Goal: Task Accomplishment & Management: Complete application form

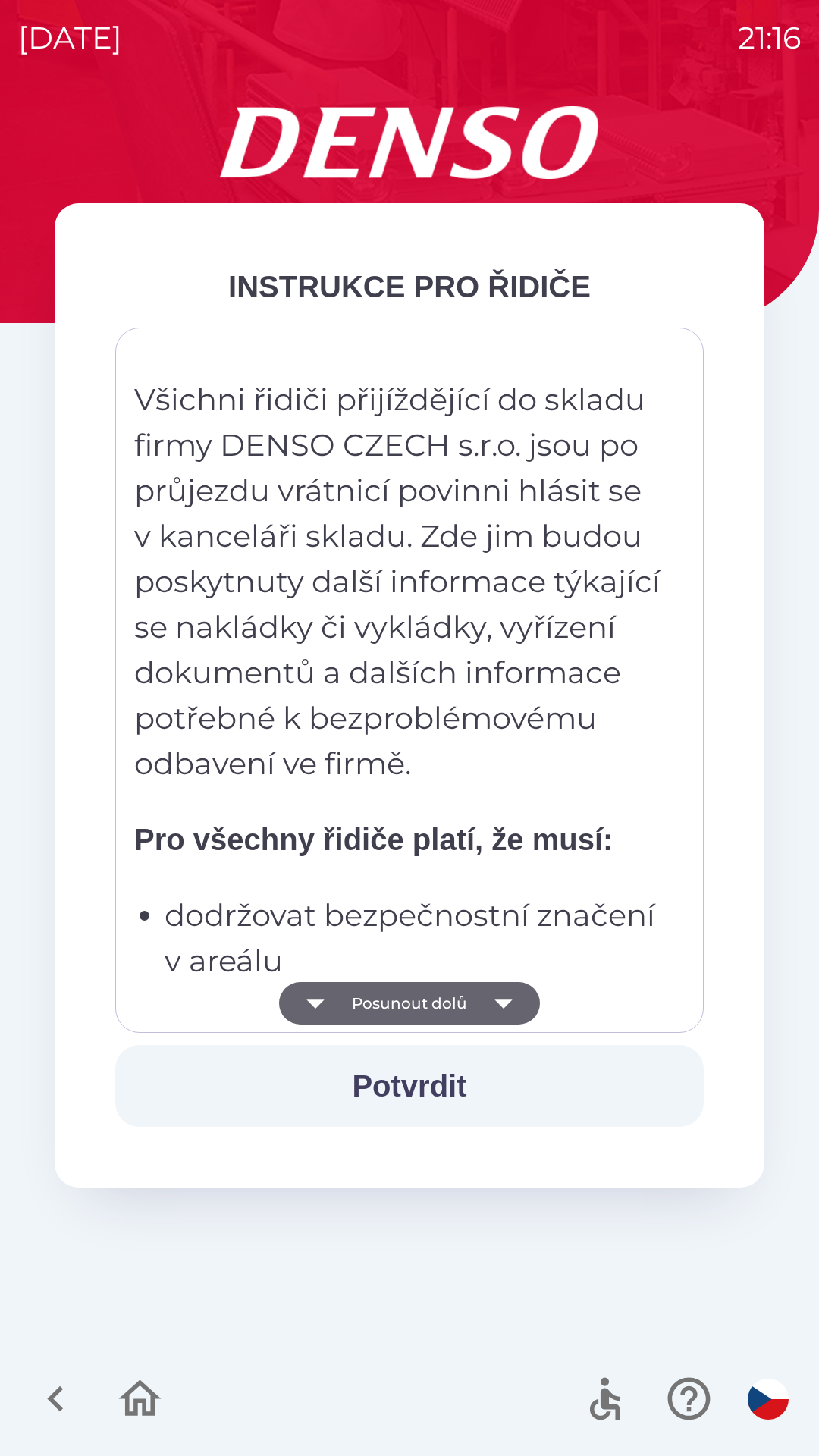
click at [492, 990] on icon "button" at bounding box center [503, 1003] width 43 height 43
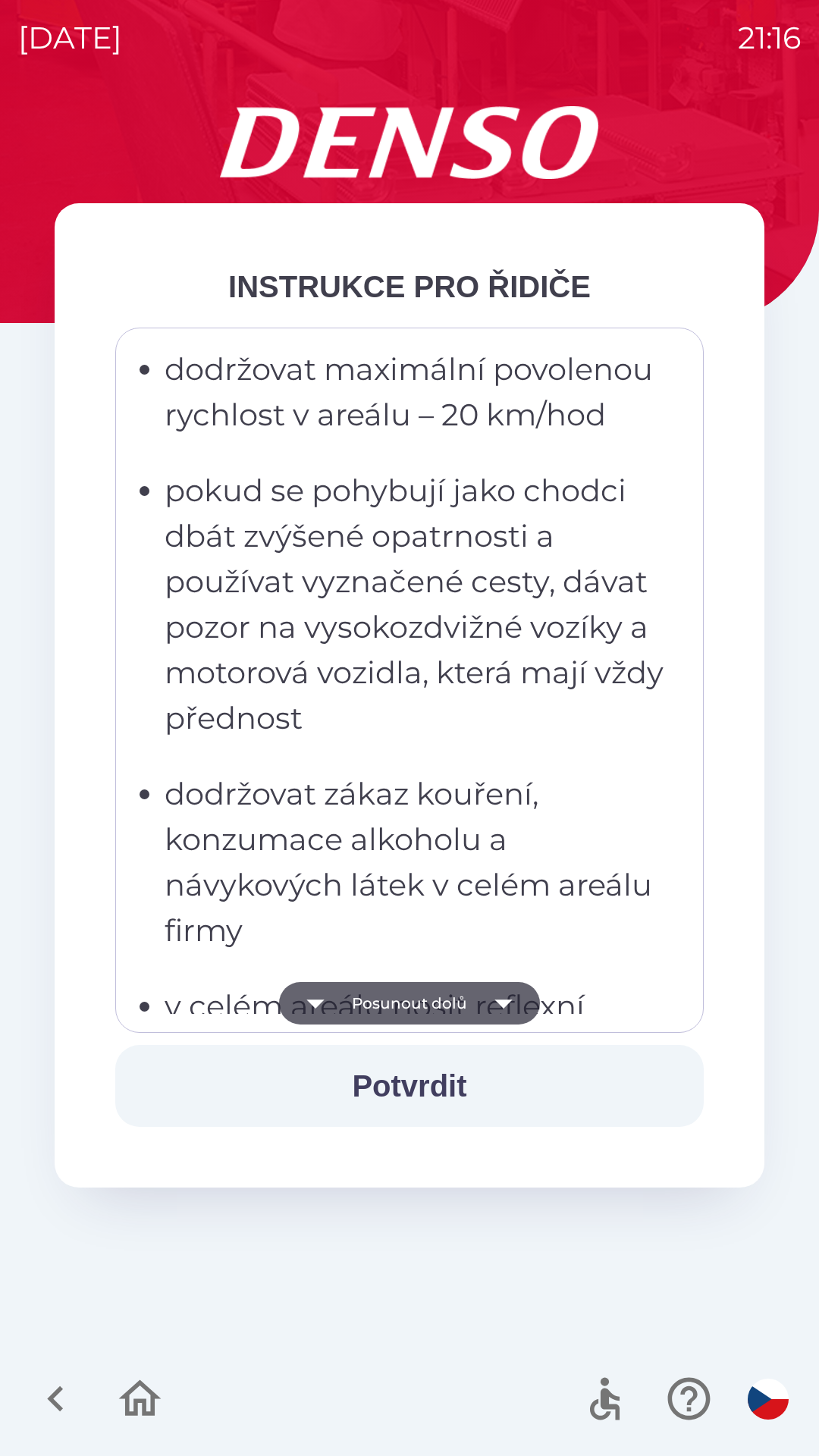
click at [475, 994] on button "Posunout dolů" at bounding box center [409, 1003] width 261 height 43
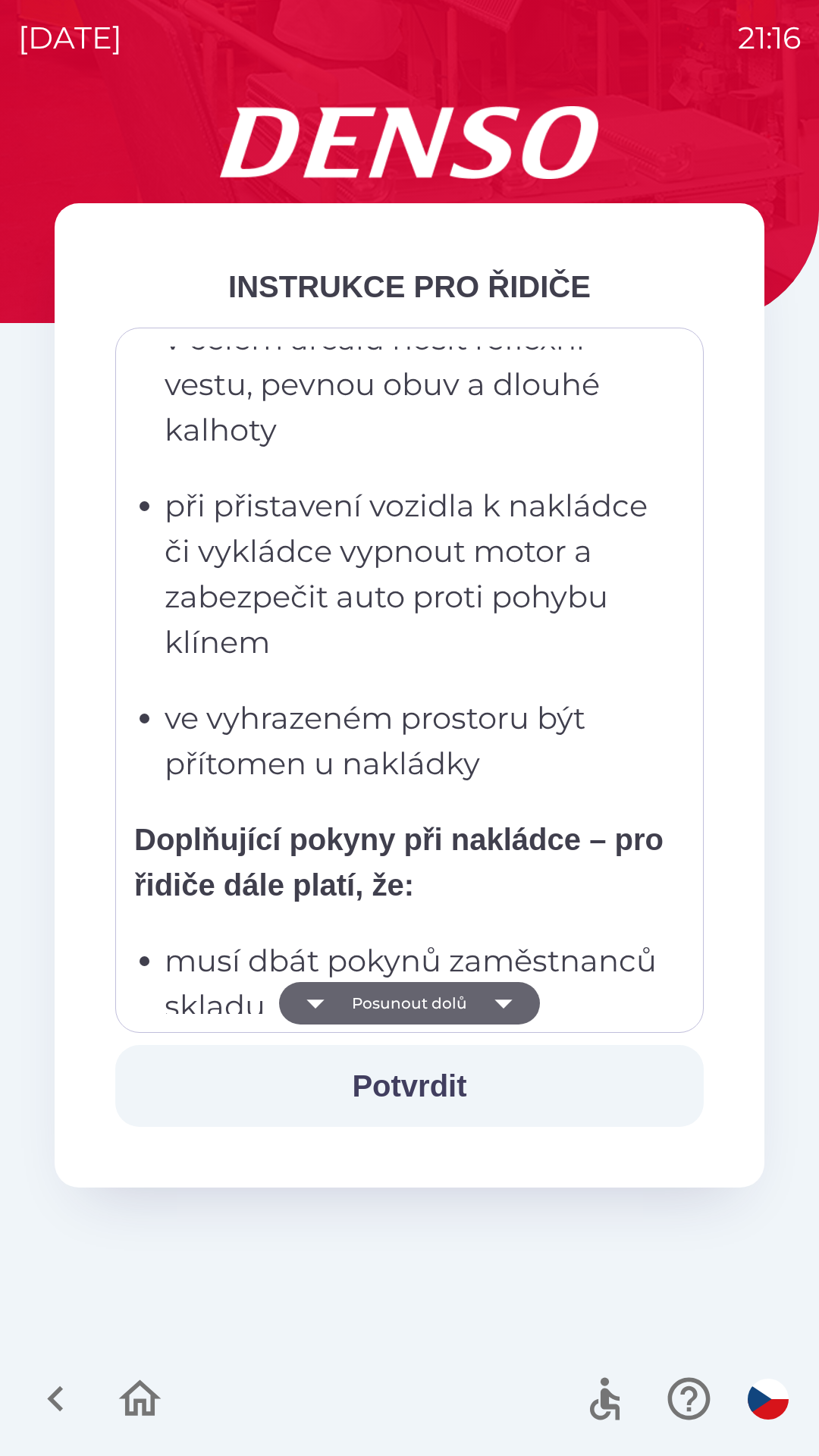
click at [482, 999] on icon "button" at bounding box center [503, 1003] width 43 height 43
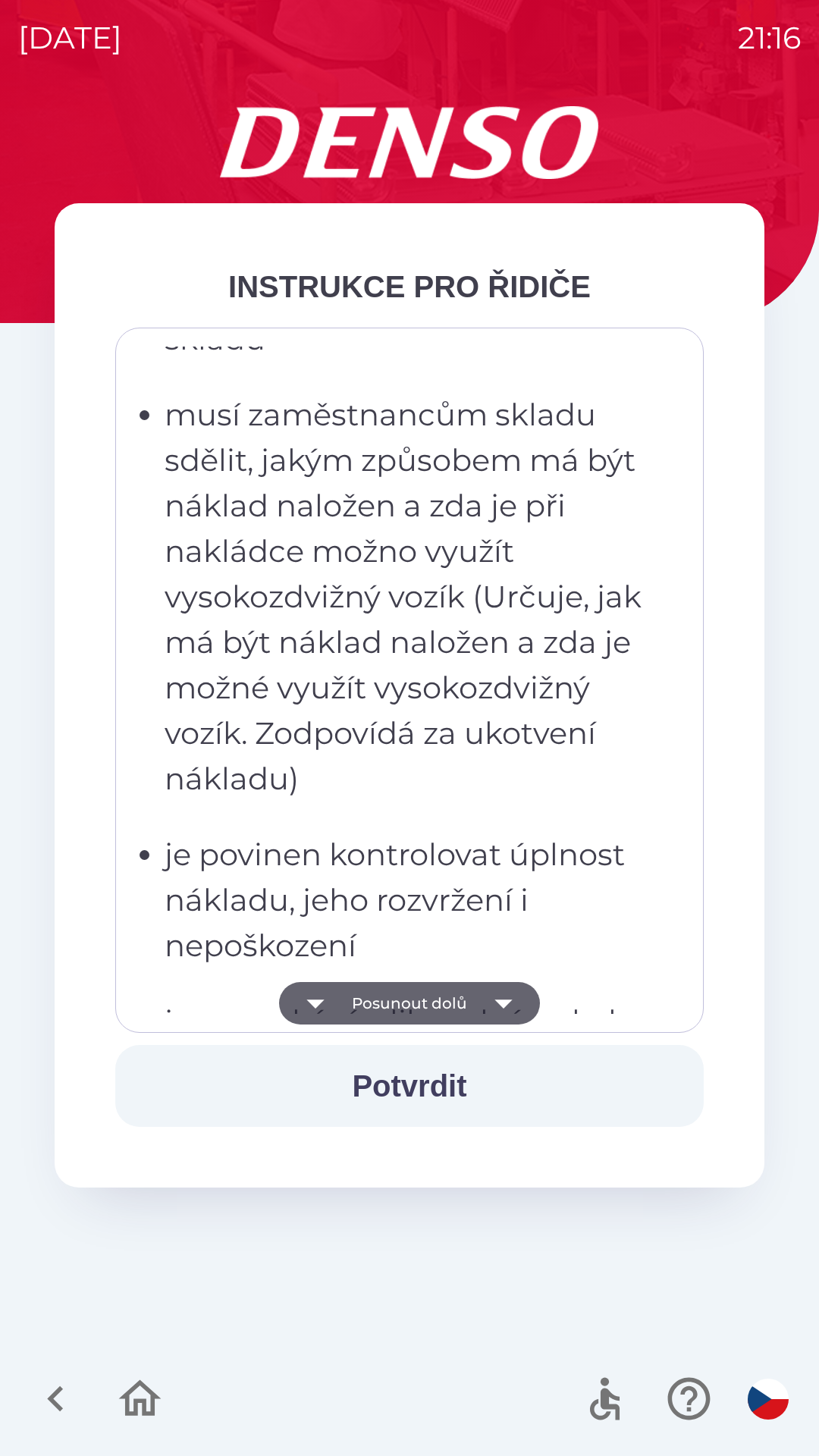
click at [486, 1004] on icon "button" at bounding box center [503, 1003] width 43 height 43
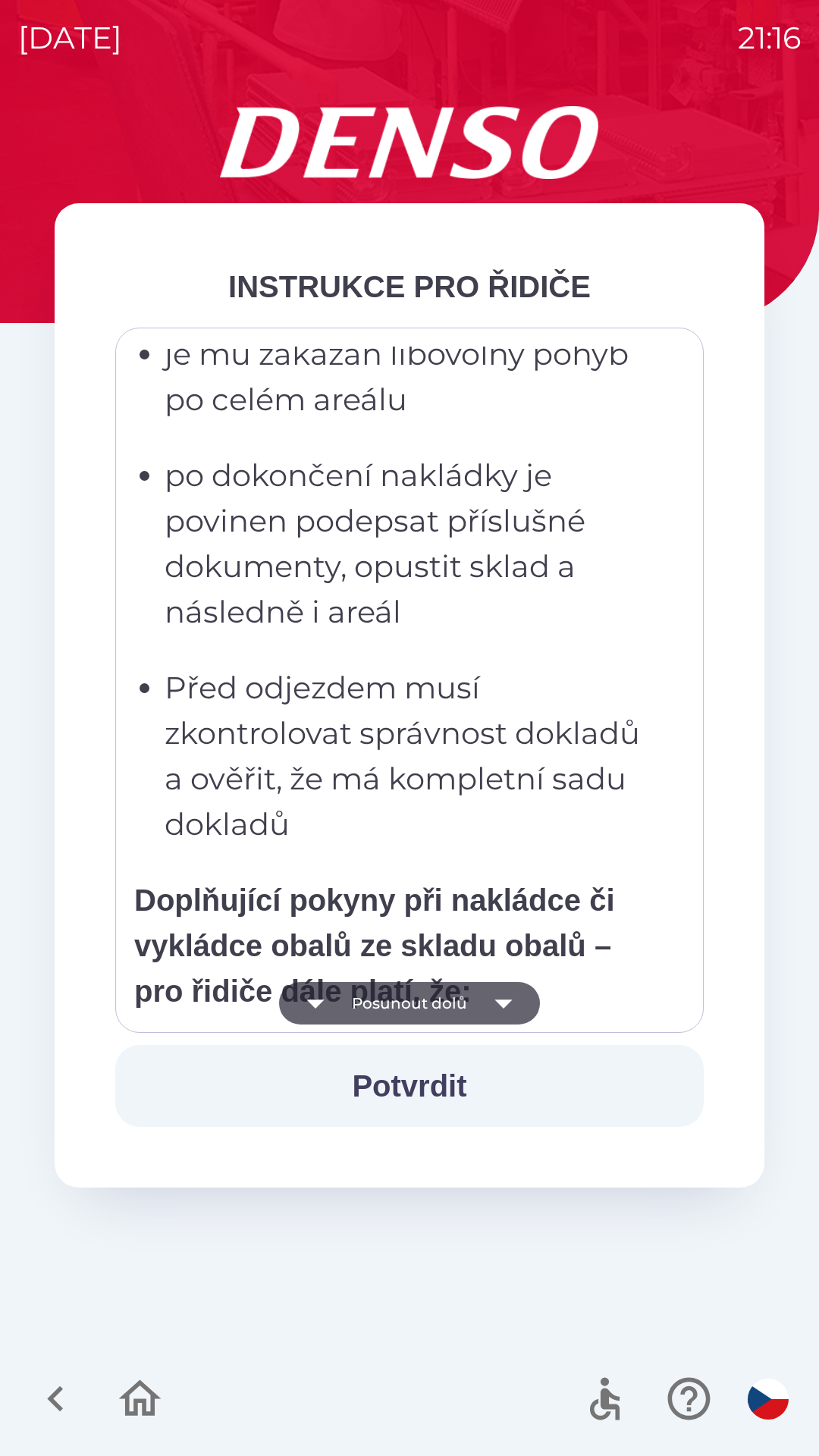
click at [503, 1004] on icon "button" at bounding box center [503, 1004] width 17 height 9
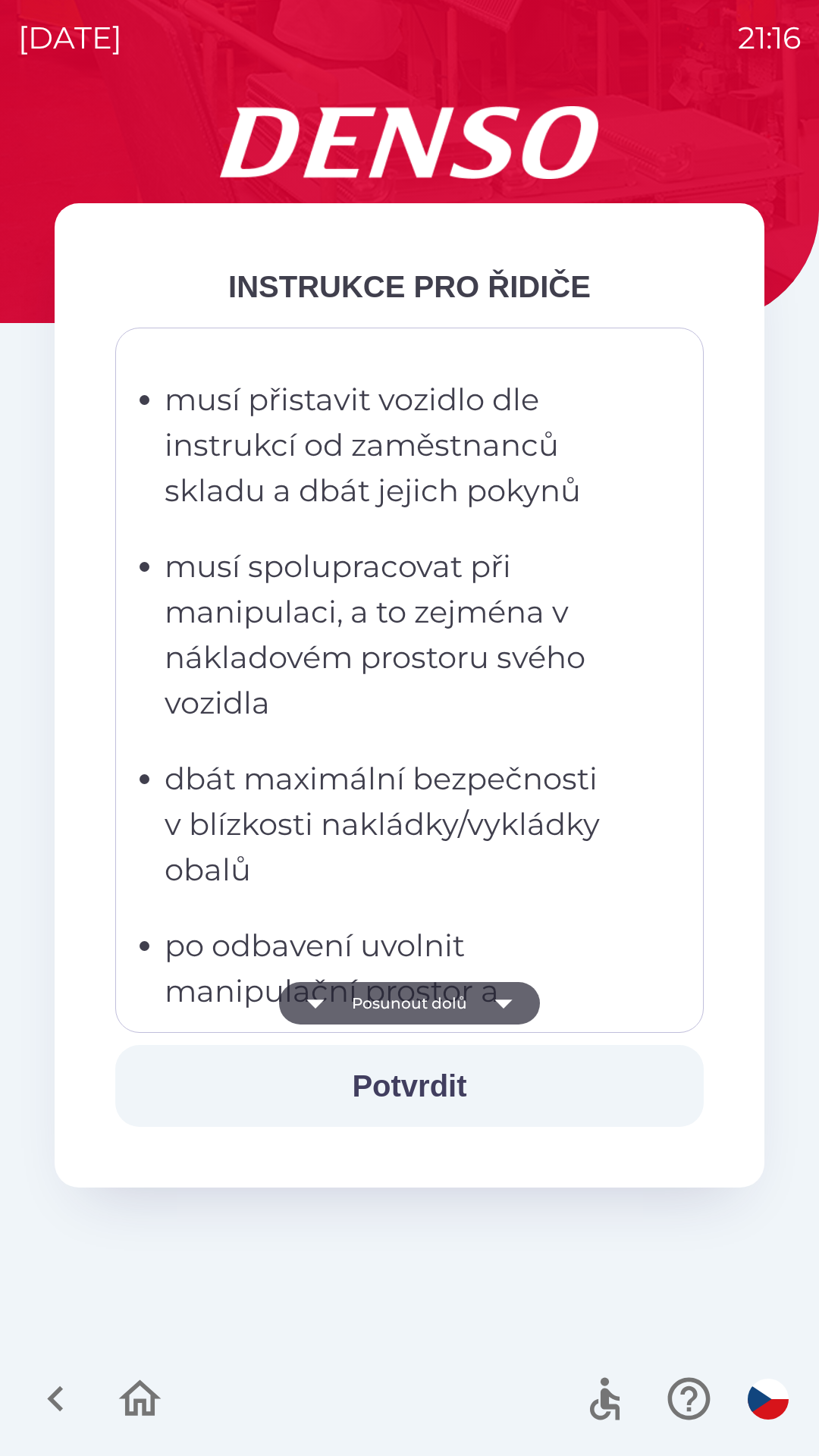
click at [509, 996] on icon "button" at bounding box center [503, 1003] width 43 height 43
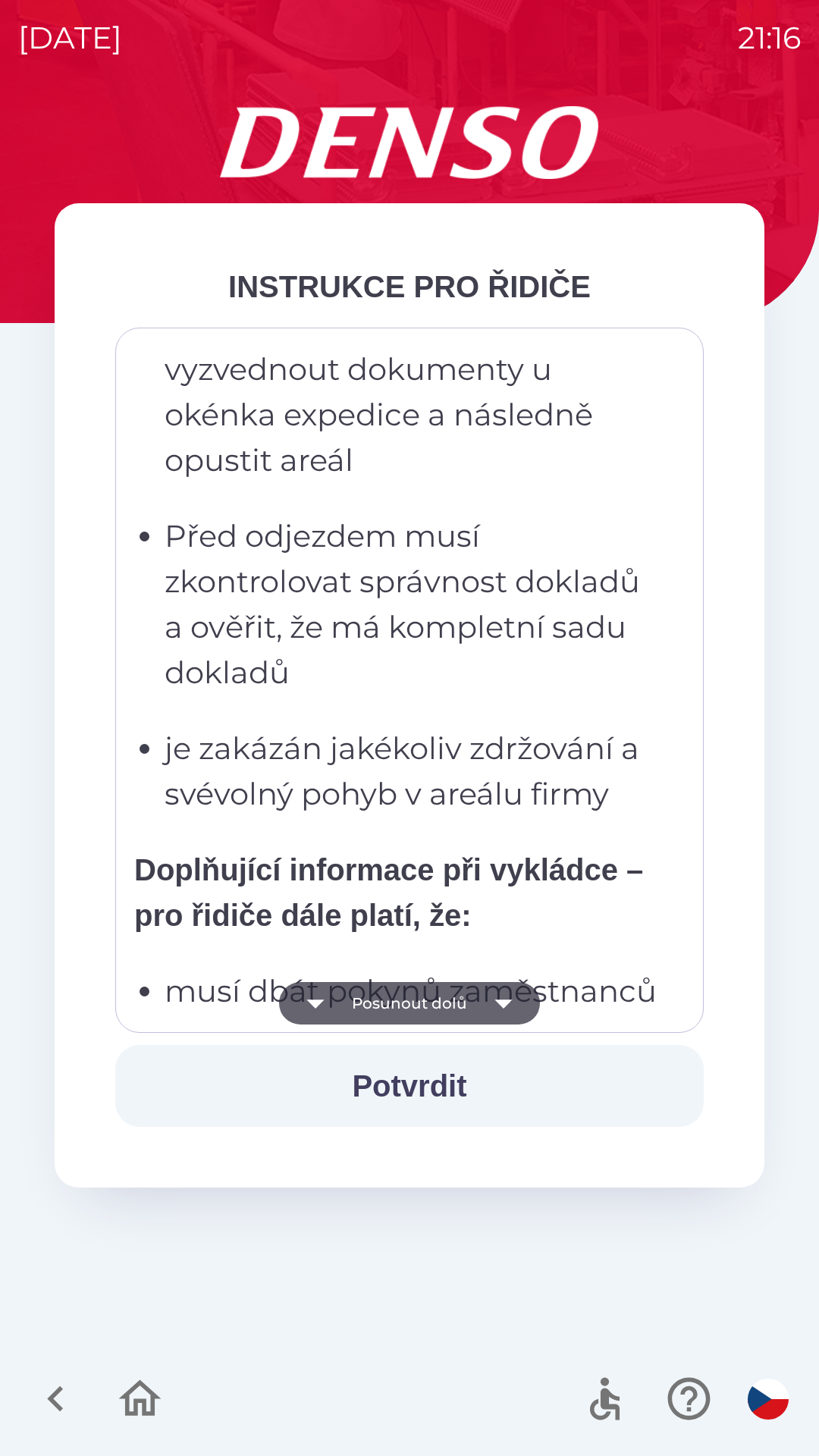
click at [504, 996] on icon "button" at bounding box center [503, 1003] width 43 height 43
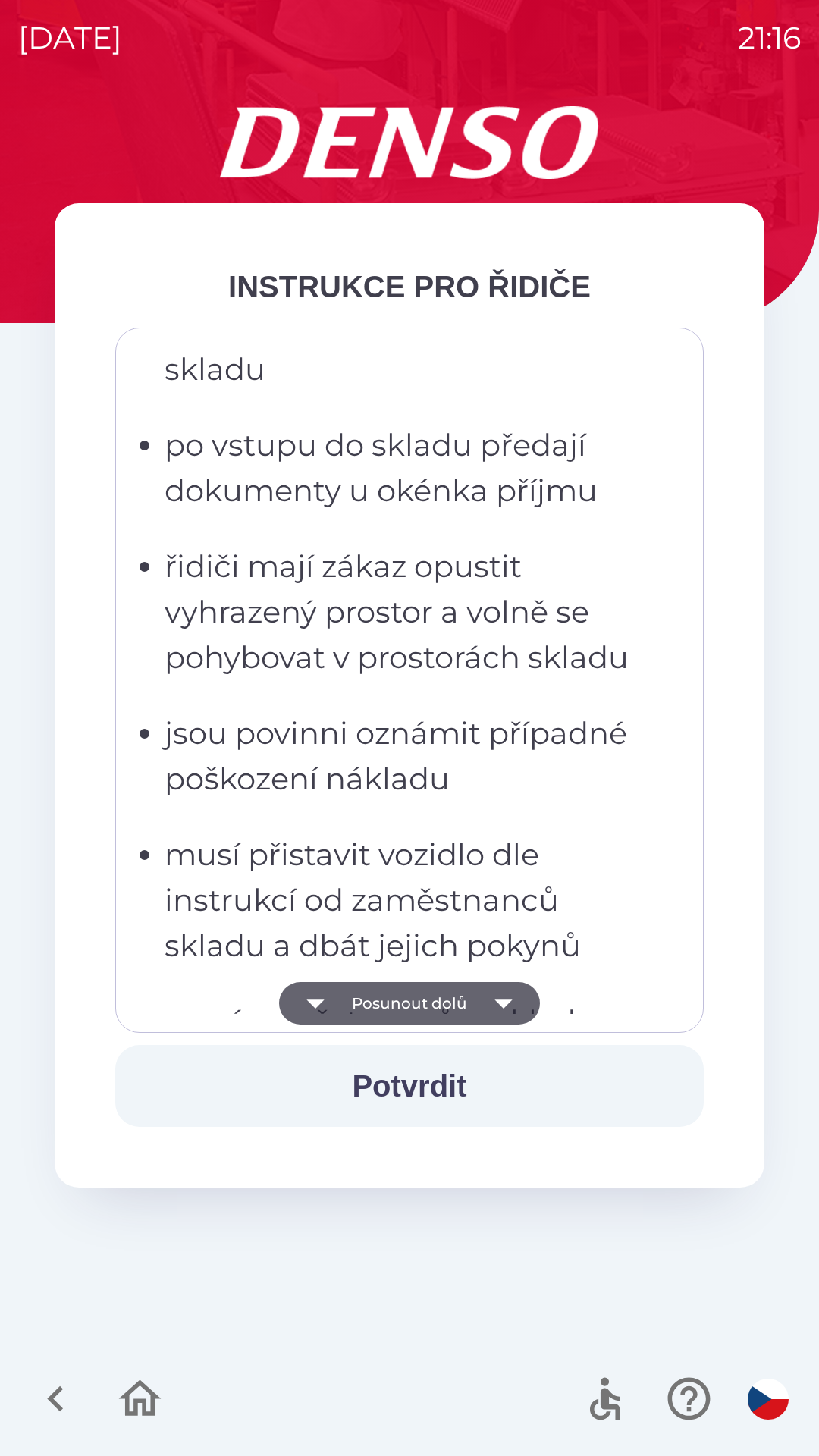
click at [499, 1016] on icon "button" at bounding box center [503, 1003] width 43 height 43
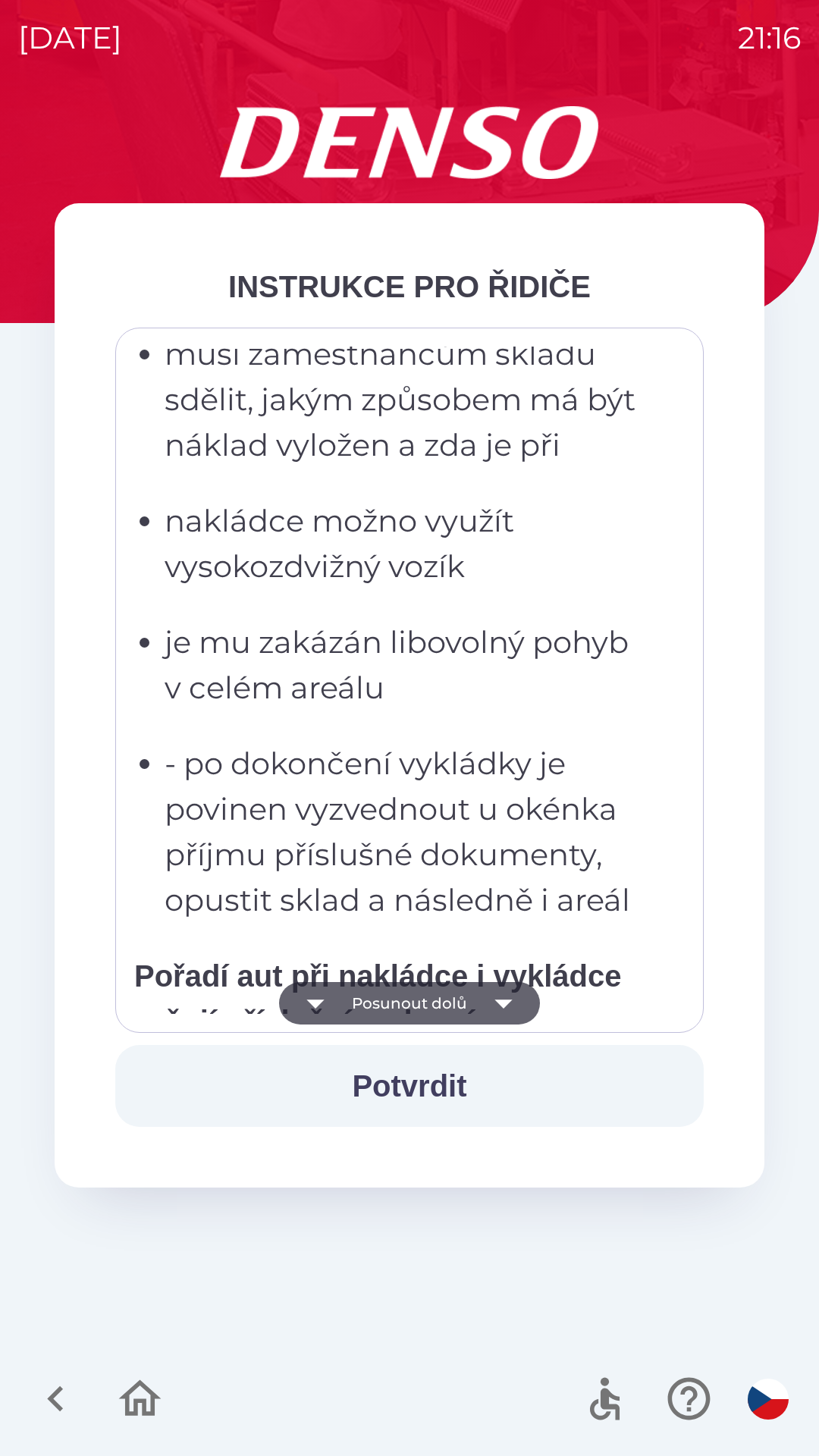
click at [495, 998] on icon "button" at bounding box center [503, 1003] width 43 height 43
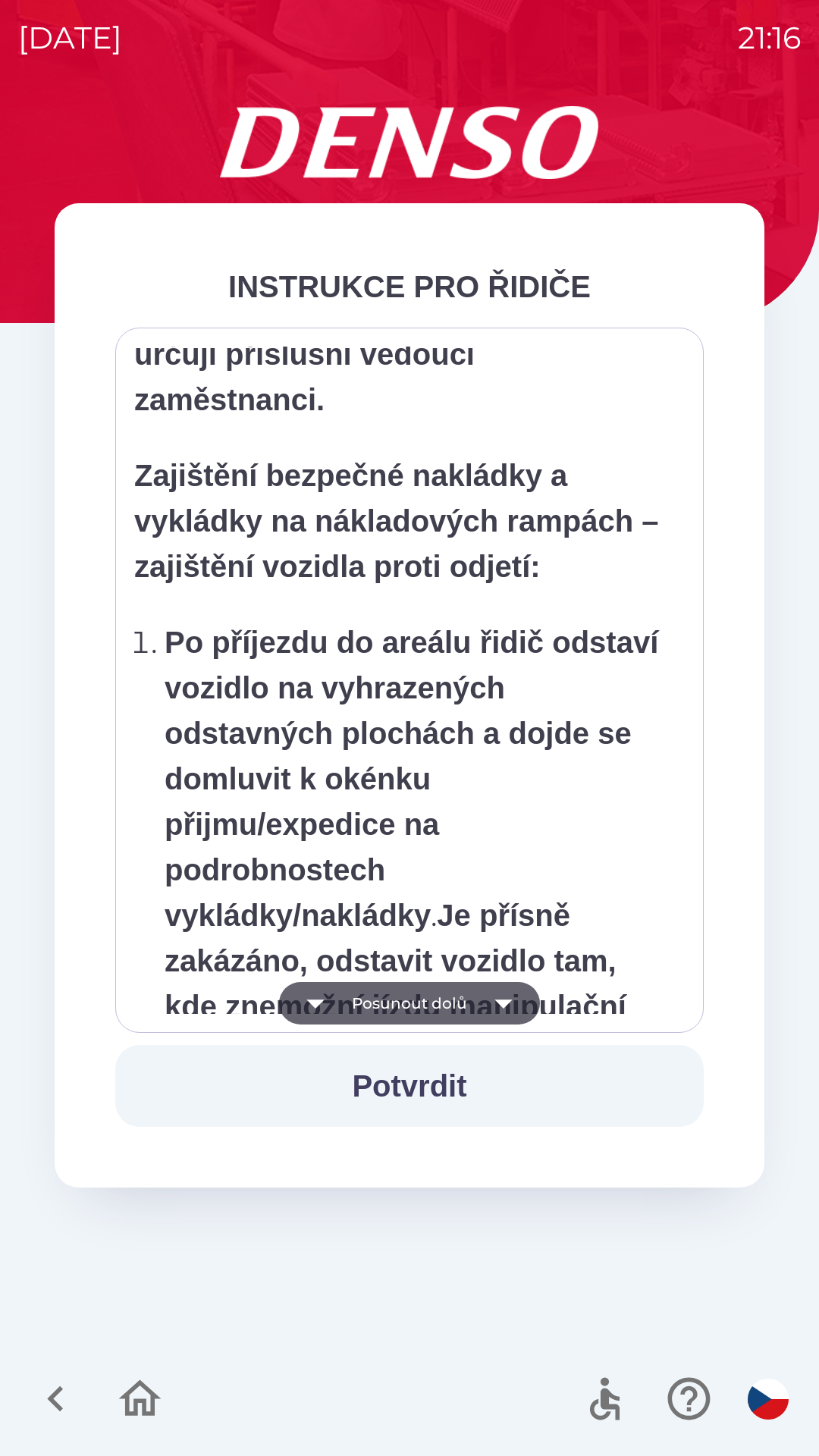
click at [494, 1004] on icon "button" at bounding box center [503, 1003] width 43 height 43
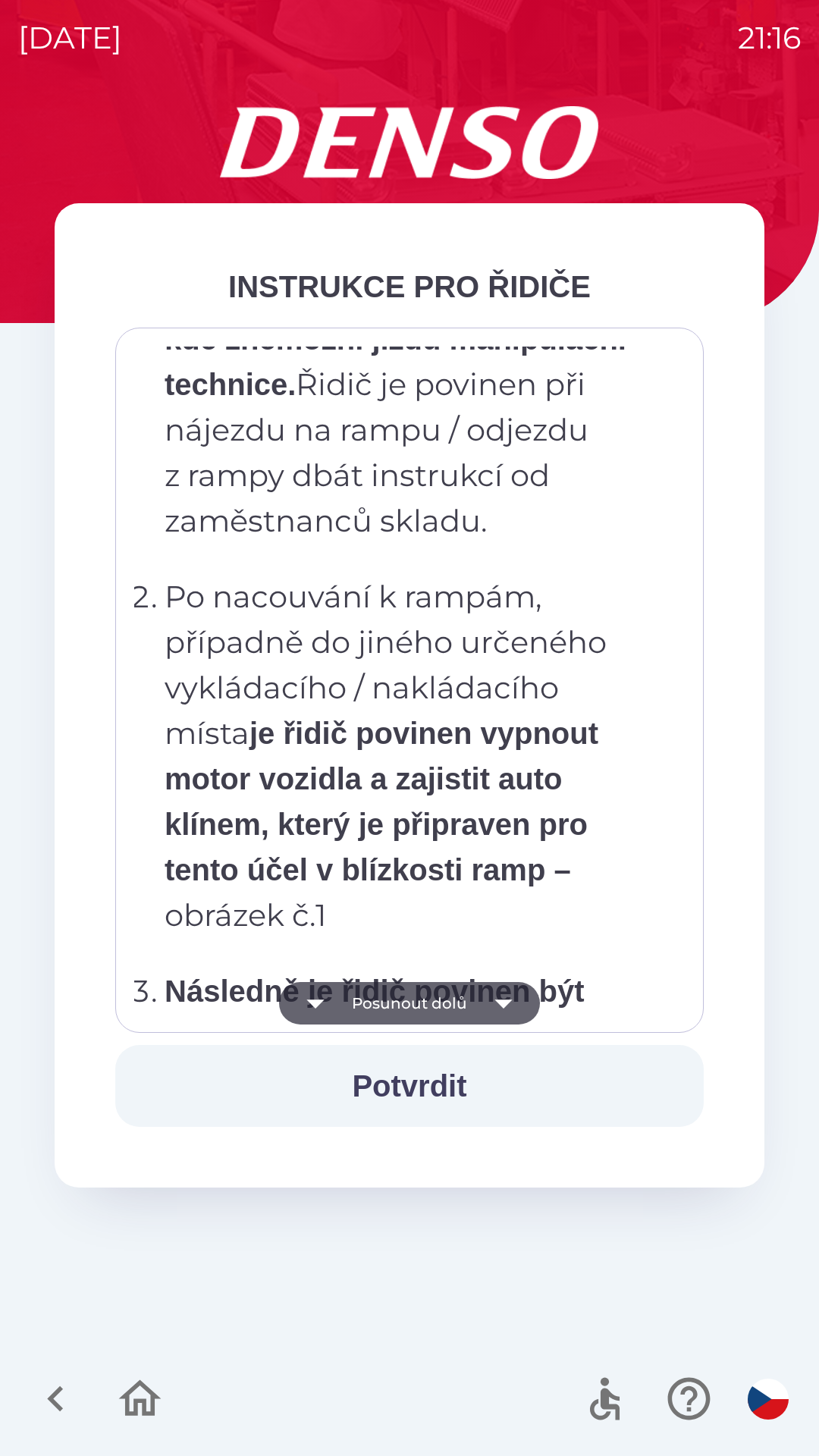
click at [493, 1000] on icon "button" at bounding box center [503, 1003] width 43 height 43
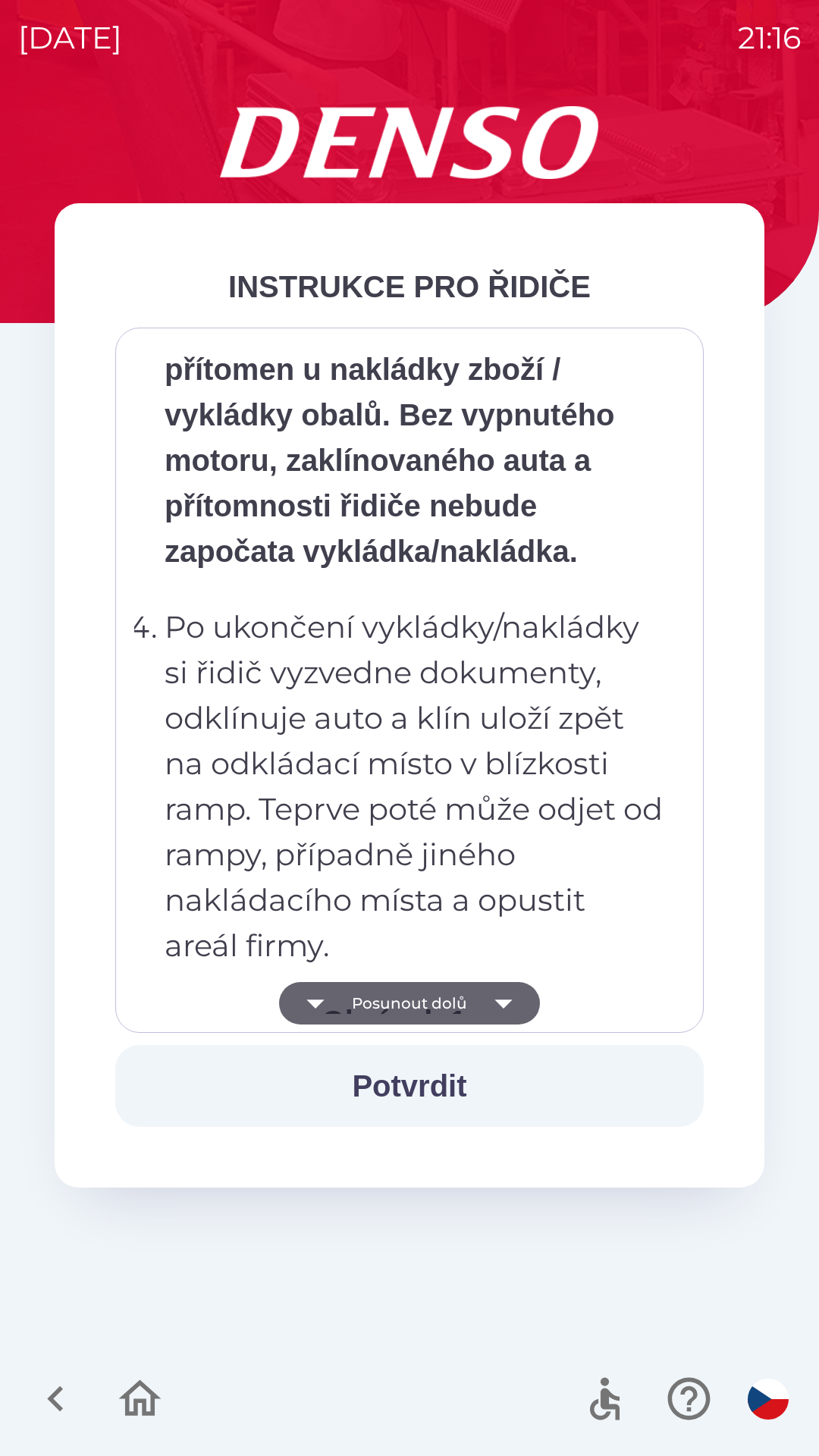
click at [501, 1007] on icon "button" at bounding box center [503, 1004] width 17 height 9
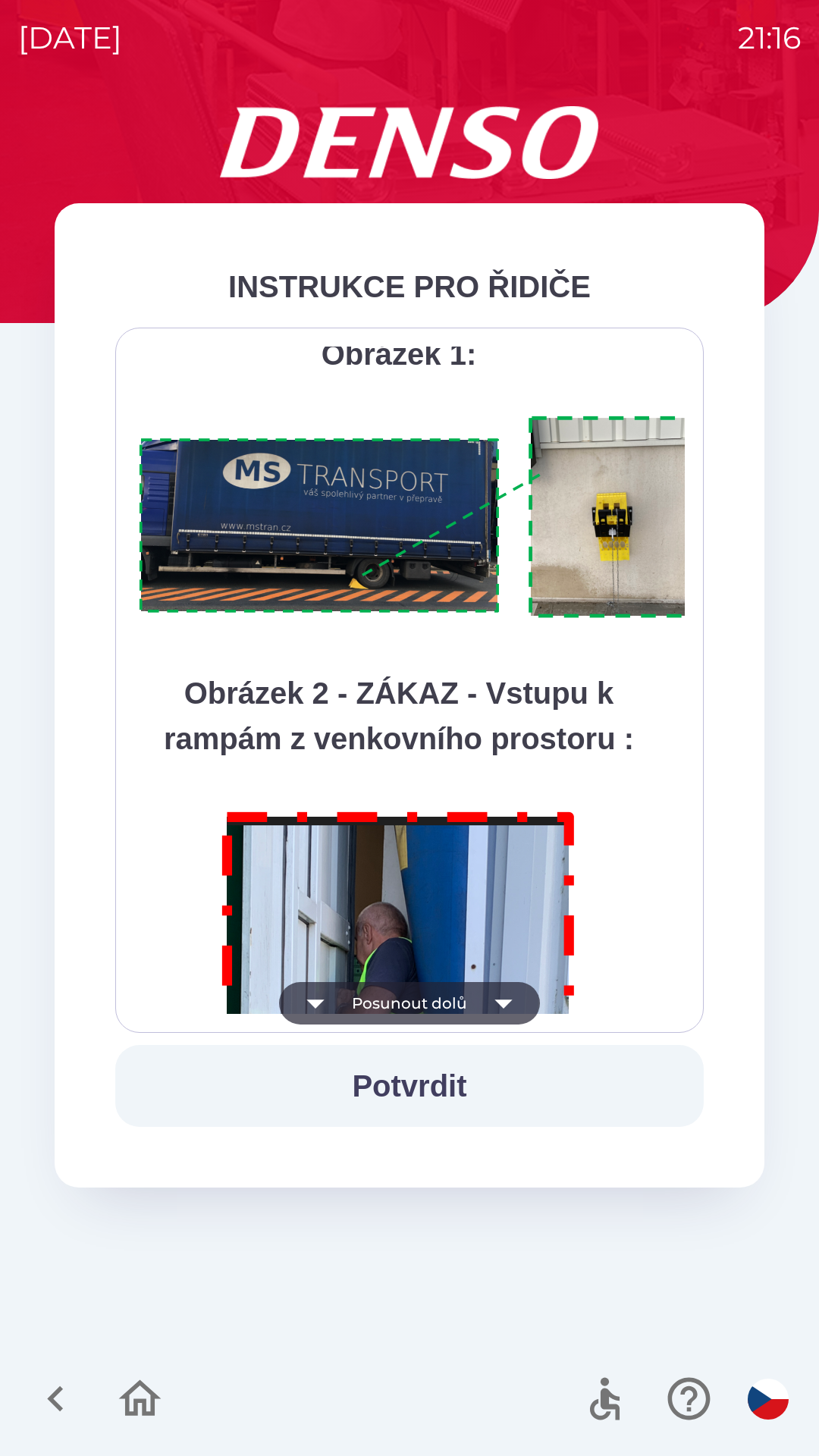
click at [503, 1014] on icon "button" at bounding box center [503, 1003] width 43 height 43
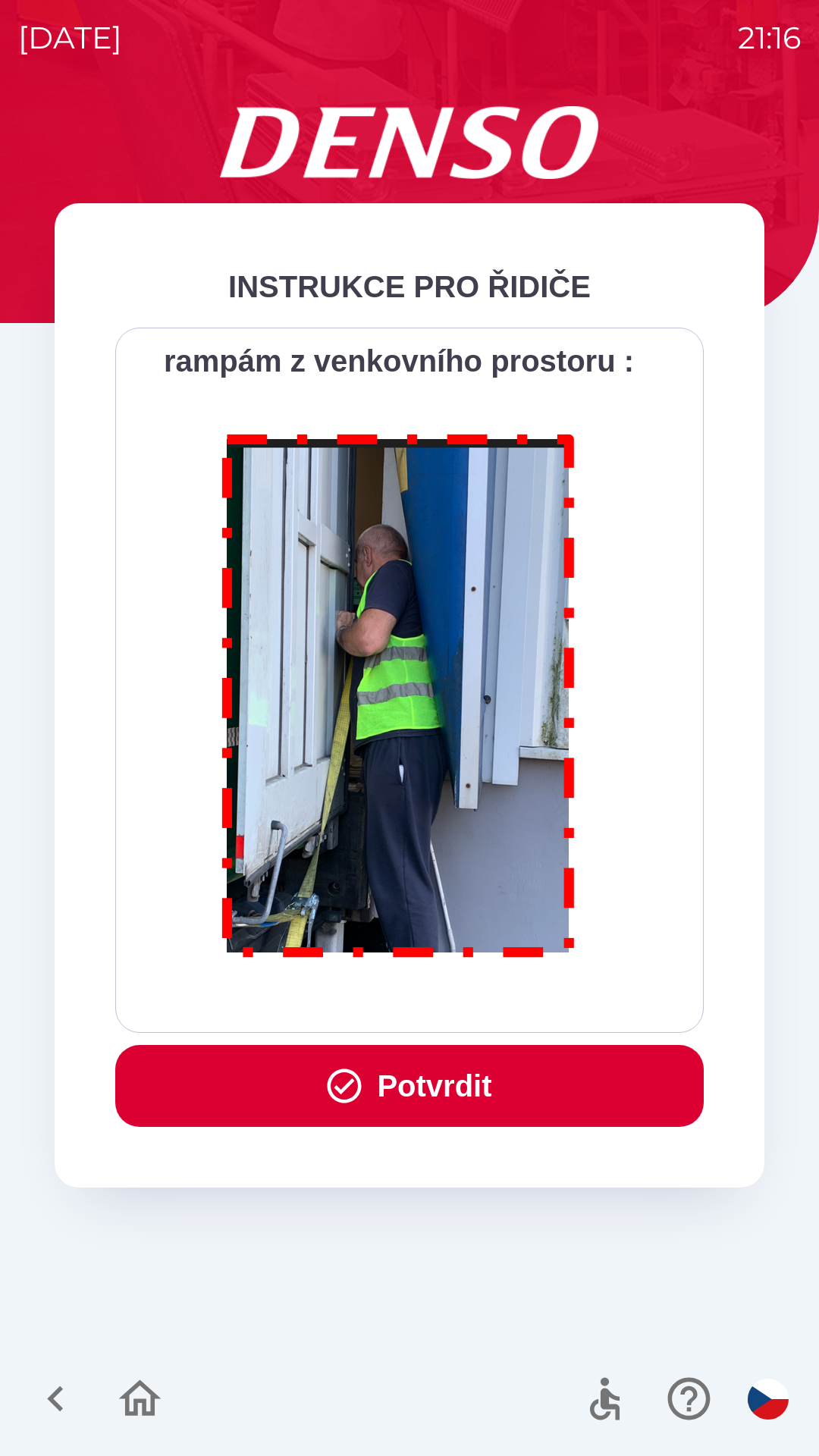
click at [500, 1004] on div "Všichni řidiči přijíždějící do skladu firmy DENSO CZECH s.r.o. jsou po průjezdu…" at bounding box center [410, 680] width 550 height 667
click at [480, 1084] on button "Potvrdit" at bounding box center [410, 1086] width 588 height 82
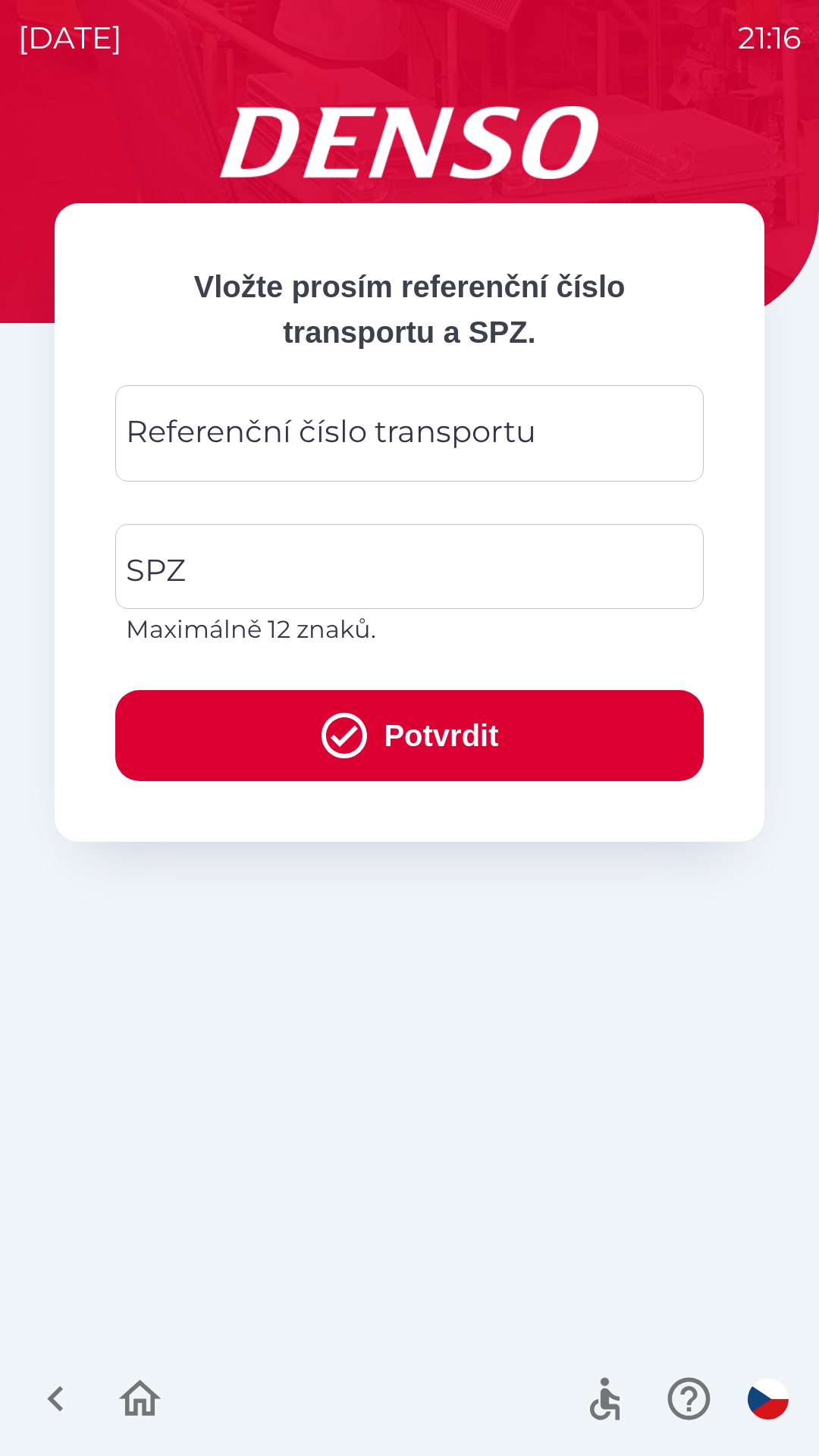
click at [398, 446] on div "Referenční číslo transportu Referenční číslo transportu" at bounding box center [410, 433] width 588 height 96
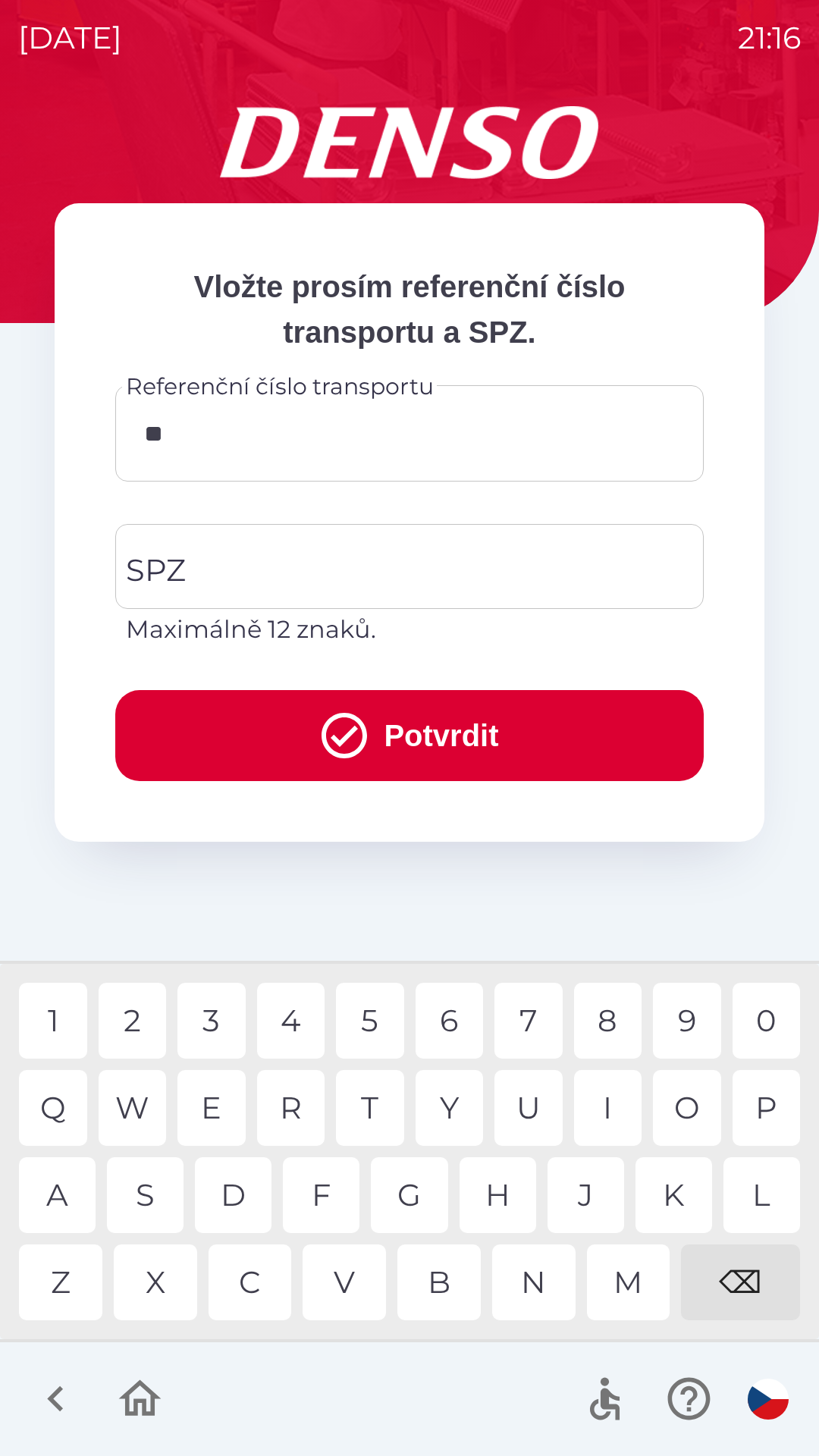
click at [673, 1183] on div "K" at bounding box center [674, 1195] width 77 height 76
type input "*********"
click at [73, 1008] on div "1" at bounding box center [53, 1020] width 68 height 76
click at [375, 578] on input "SPZ" at bounding box center [398, 567] width 552 height 72
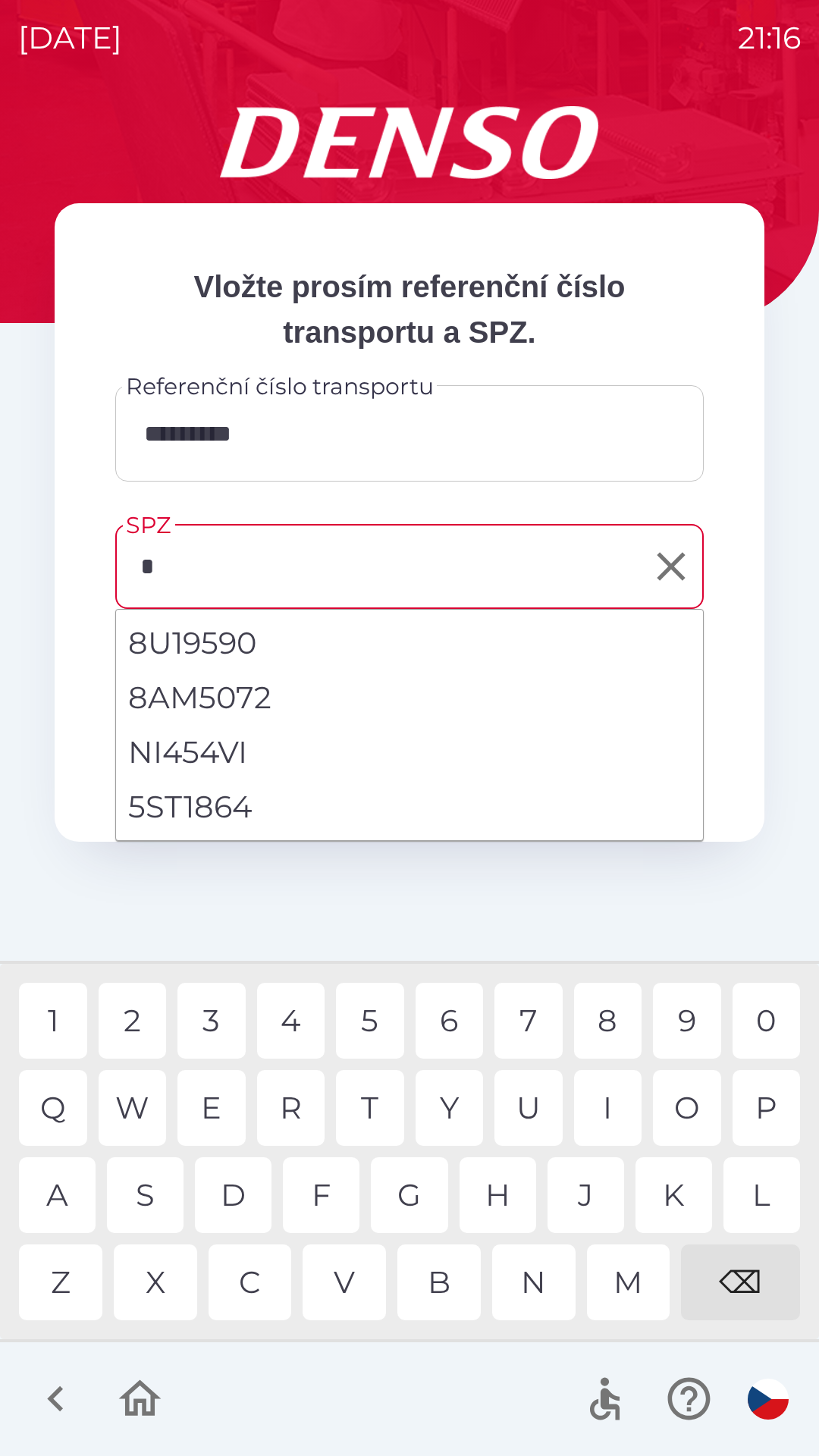
click at [212, 806] on li "5ST1864" at bounding box center [410, 807] width 587 height 55
type input "*******"
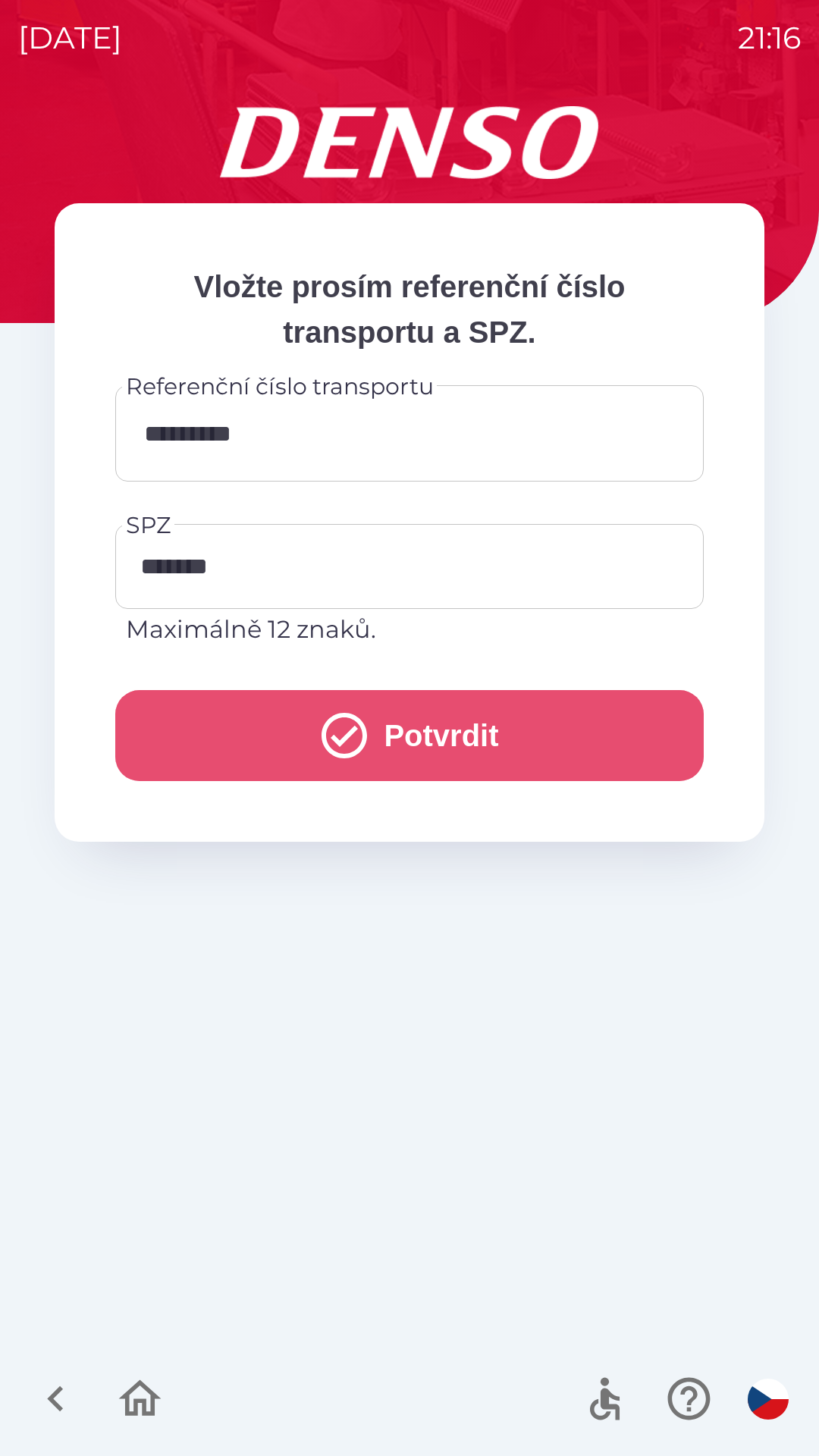
click at [353, 742] on icon "submit" at bounding box center [344, 735] width 55 height 55
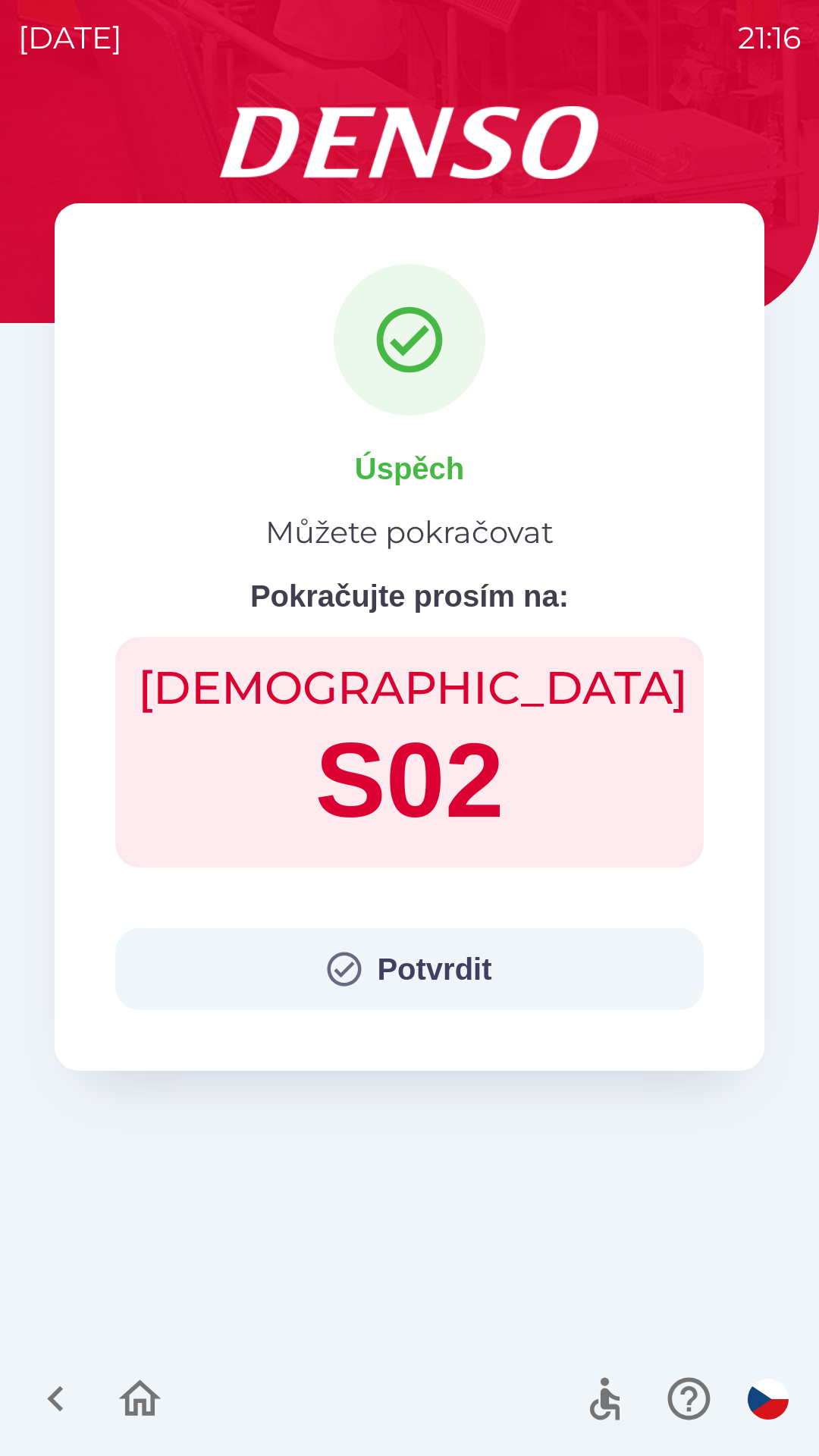
click at [301, 983] on button "Potvrdit" at bounding box center [410, 970] width 588 height 82
